Goal: Navigation & Orientation: Find specific page/section

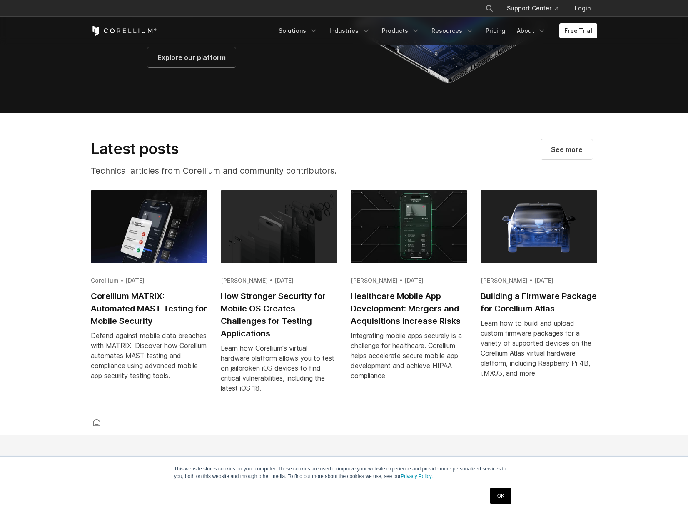
scroll to position [1651, 0]
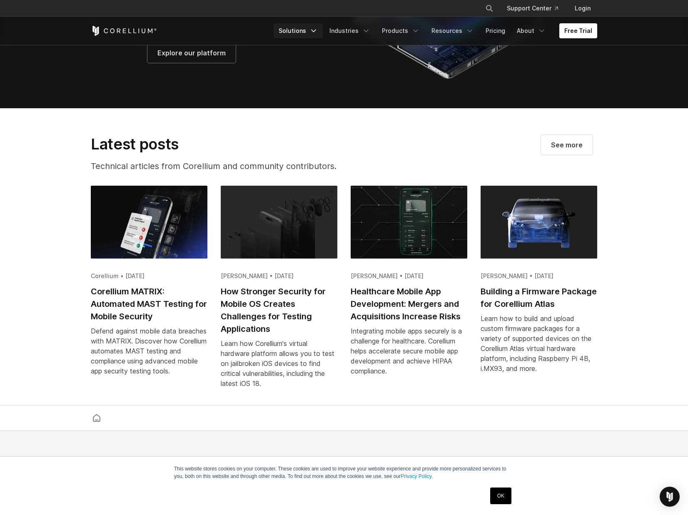
click at [313, 35] on link "Solutions" at bounding box center [298, 30] width 49 height 15
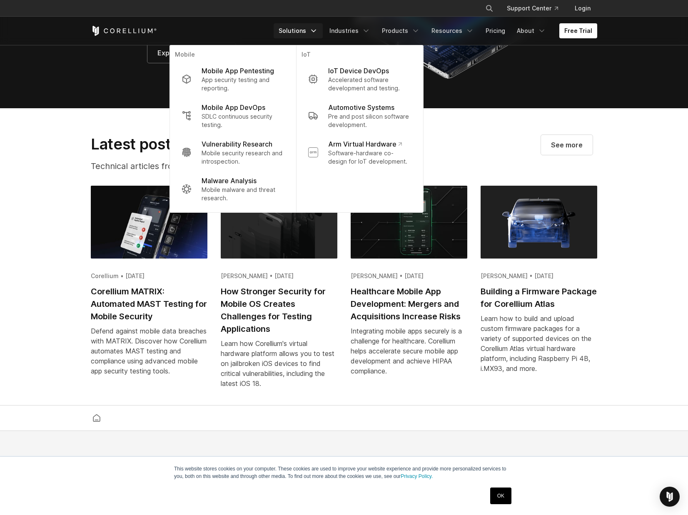
click at [270, 75] on p "Mobile App Pentesting" at bounding box center [238, 71] width 72 height 10
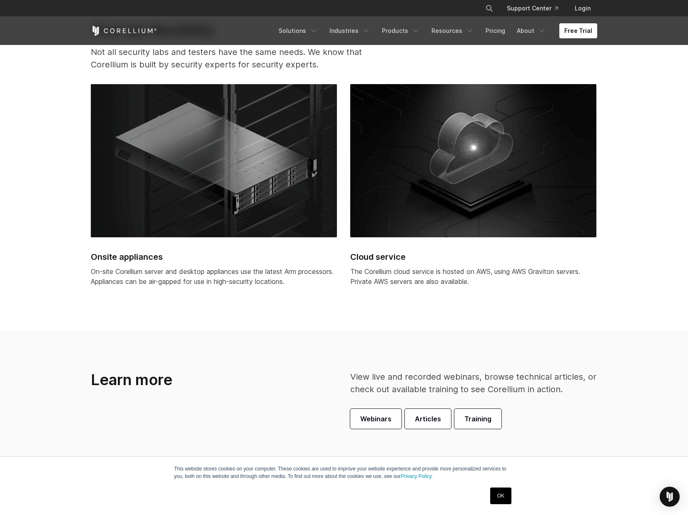
scroll to position [2284, 0]
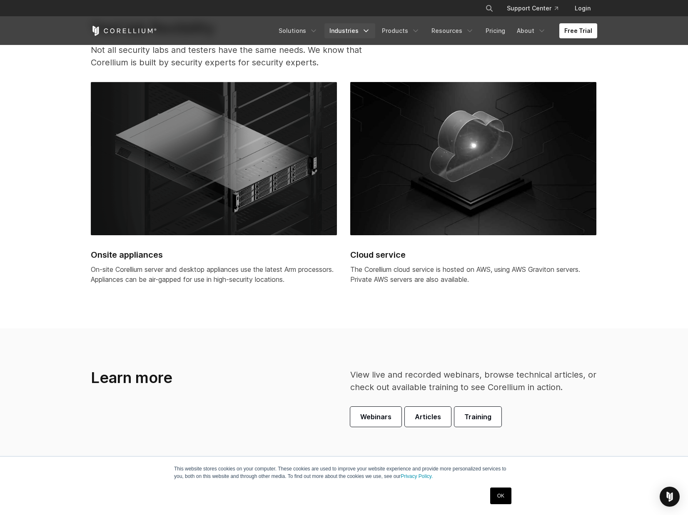
click at [334, 32] on link "Industries" at bounding box center [349, 30] width 51 height 15
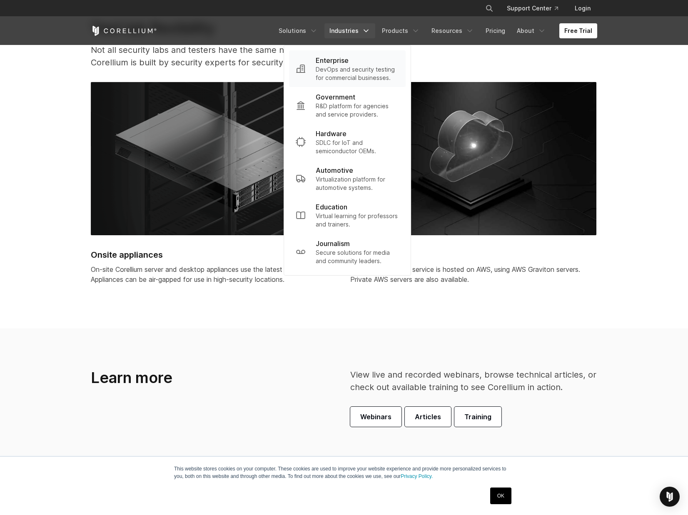
click at [330, 65] on p "DevOps and security testing for commercial businesses." at bounding box center [357, 73] width 83 height 17
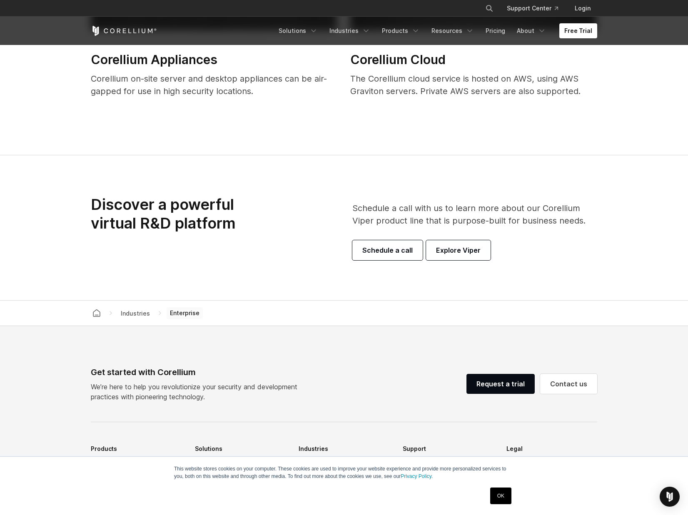
scroll to position [2792, 0]
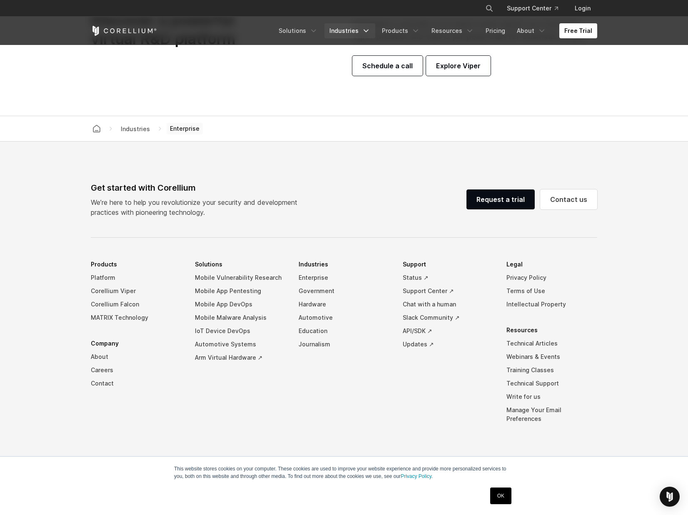
click at [335, 30] on link "Industries" at bounding box center [349, 30] width 51 height 15
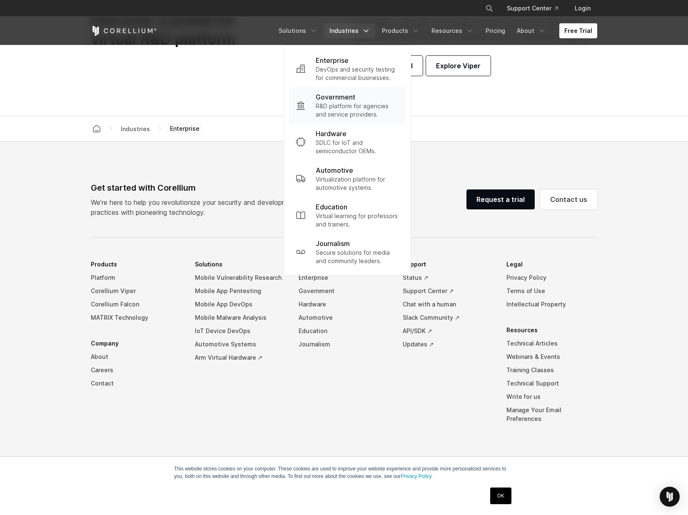
click at [341, 110] on p "R&D platform for agencies and service providers." at bounding box center [357, 110] width 83 height 17
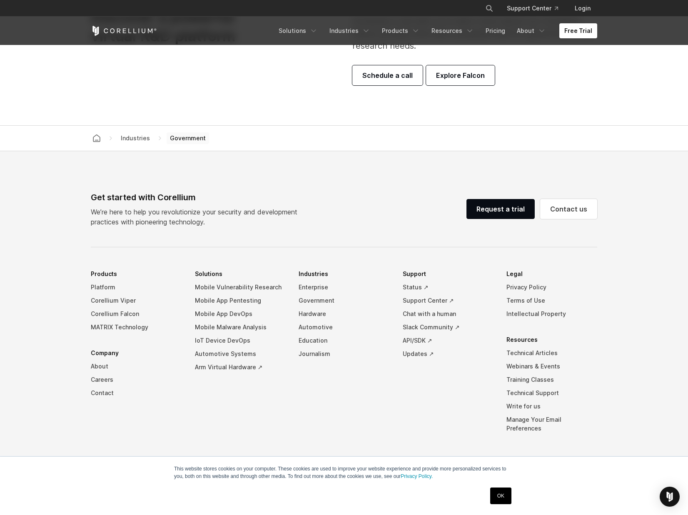
scroll to position [2393, 0]
click at [140, 326] on link "MATRIX Technology" at bounding box center [136, 326] width 91 height 13
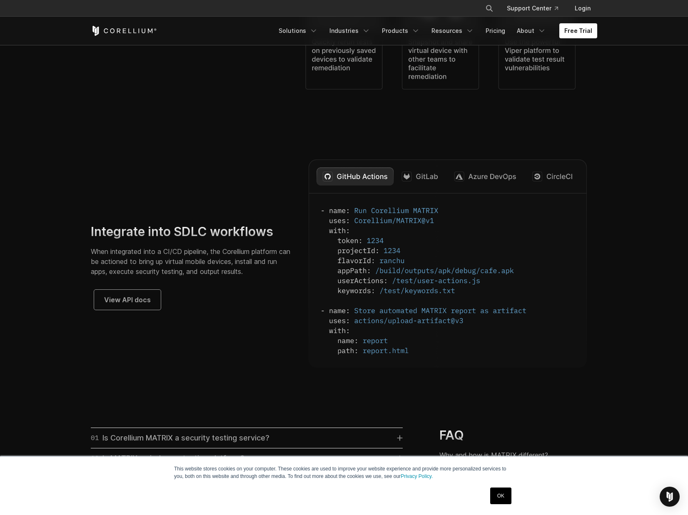
scroll to position [2035, 0]
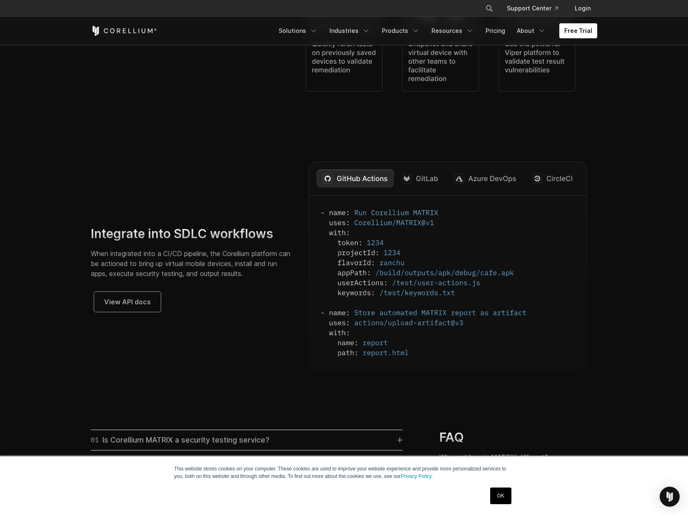
click at [436, 189] on img at bounding box center [448, 266] width 278 height 208
click at [430, 189] on img at bounding box center [448, 266] width 278 height 208
click at [332, 207] on img at bounding box center [448, 266] width 278 height 208
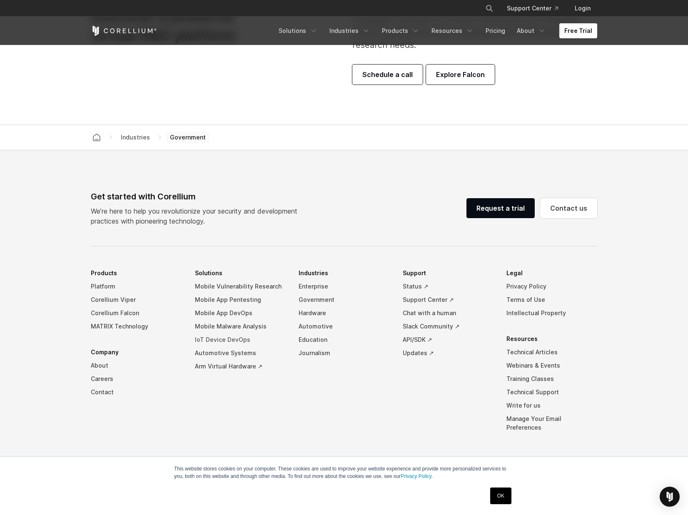
click at [231, 339] on link "IoT Device DevOps" at bounding box center [240, 339] width 91 height 13
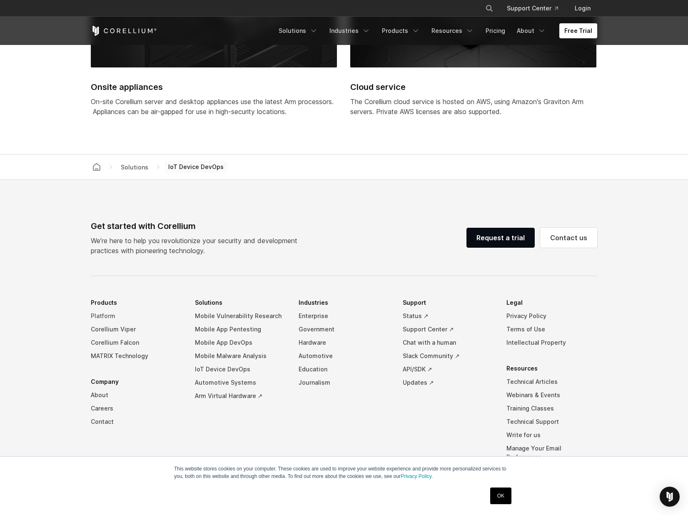
scroll to position [2381, 0]
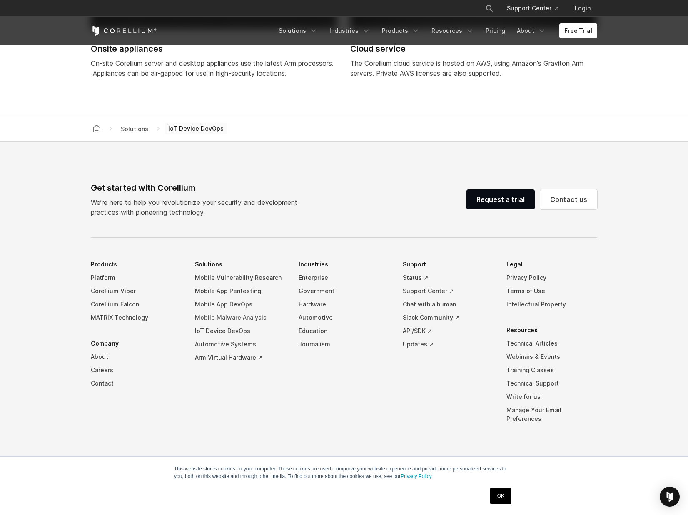
click at [220, 324] on link "Mobile Malware Analysis" at bounding box center [240, 317] width 91 height 13
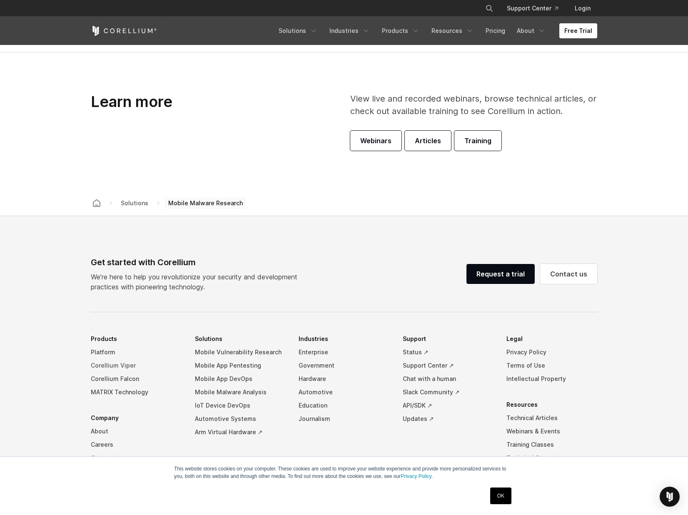
scroll to position [2142, 0]
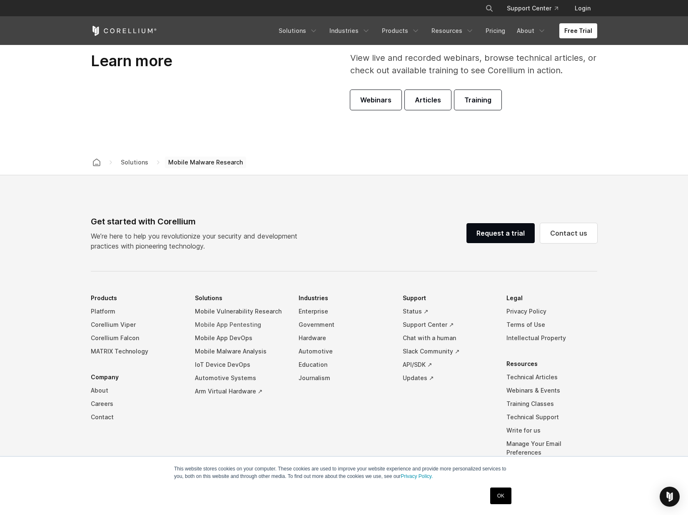
click at [246, 318] on link "Mobile App Pentesting" at bounding box center [240, 324] width 91 height 13
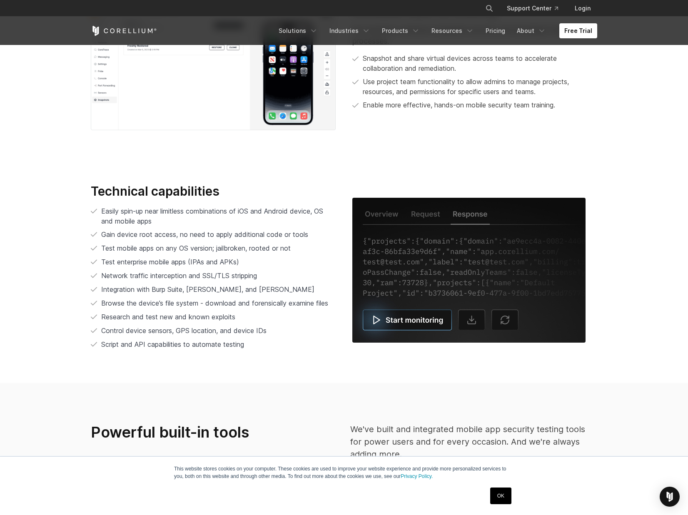
scroll to position [2626, 0]
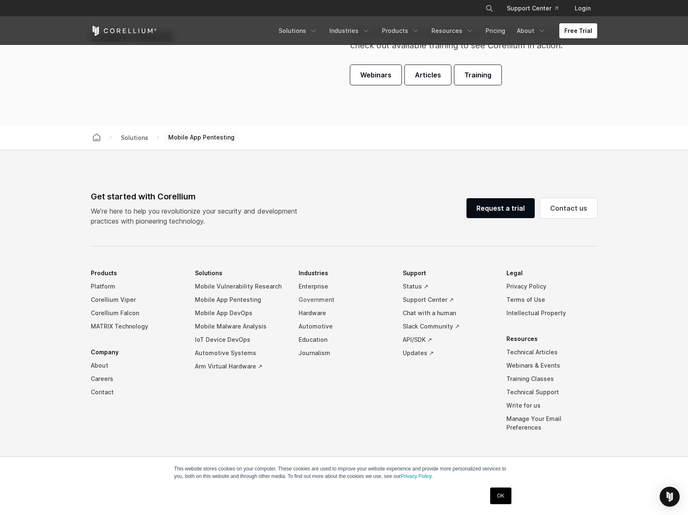
click at [317, 305] on link "Government" at bounding box center [344, 299] width 91 height 13
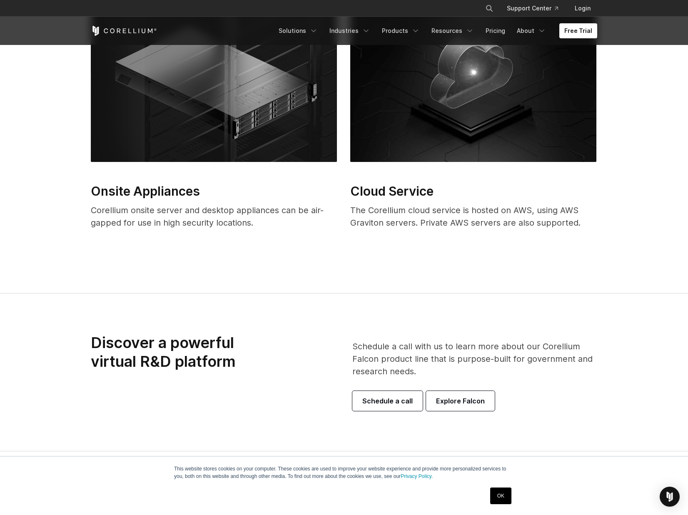
scroll to position [2393, 0]
